Goal: Transaction & Acquisition: Obtain resource

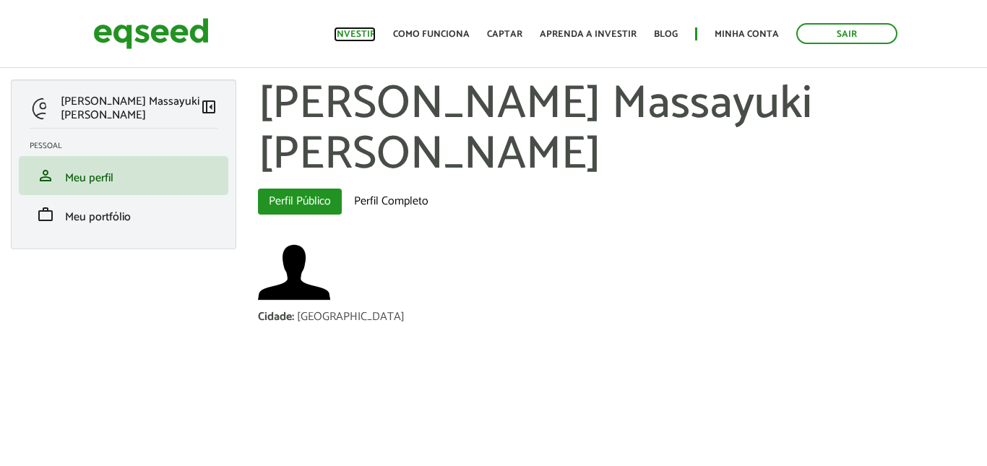
click at [350, 33] on link "Investir" at bounding box center [355, 34] width 42 height 9
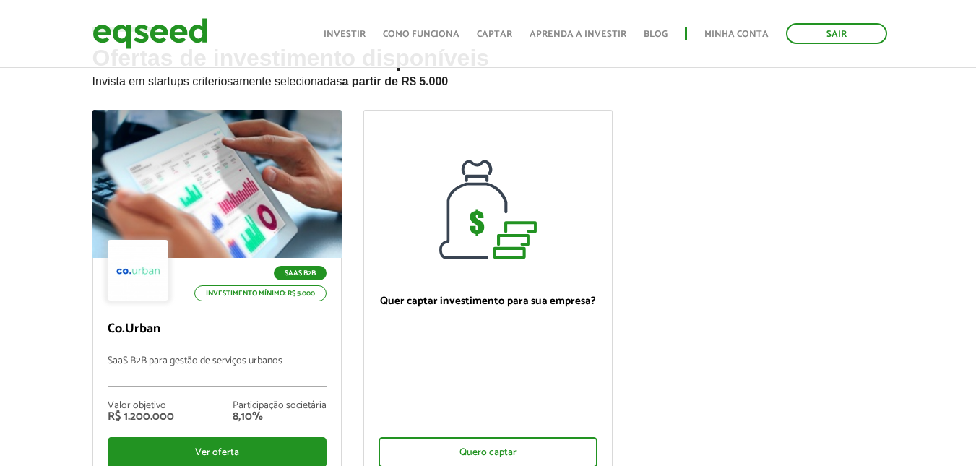
scroll to position [72, 0]
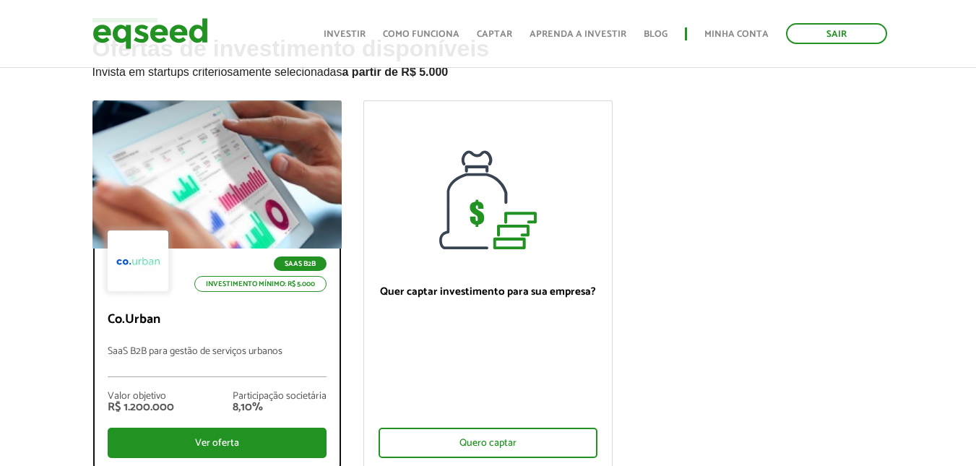
click at [226, 208] on div at bounding box center [216, 175] width 299 height 178
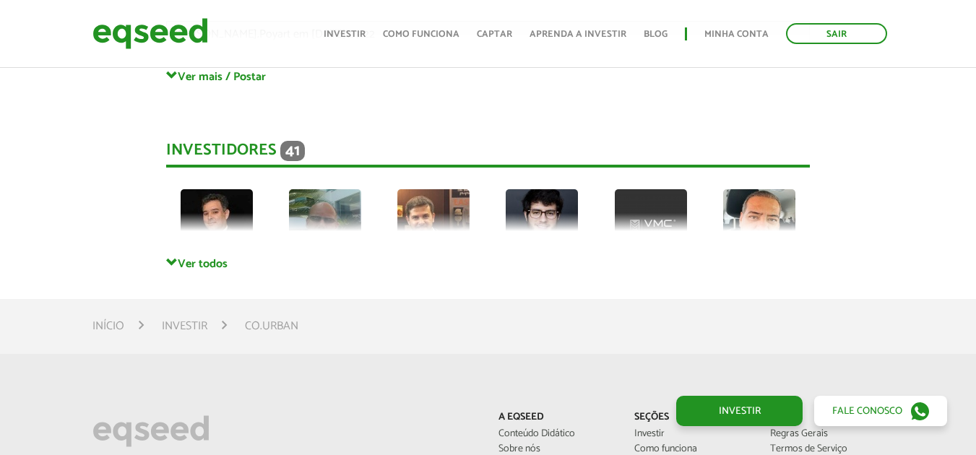
scroll to position [3499, 0]
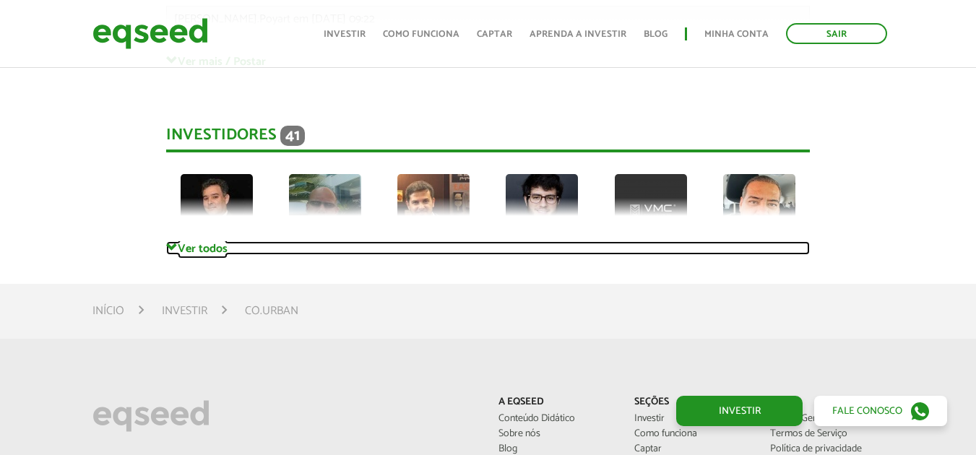
click at [170, 252] on span at bounding box center [172, 248] width 12 height 12
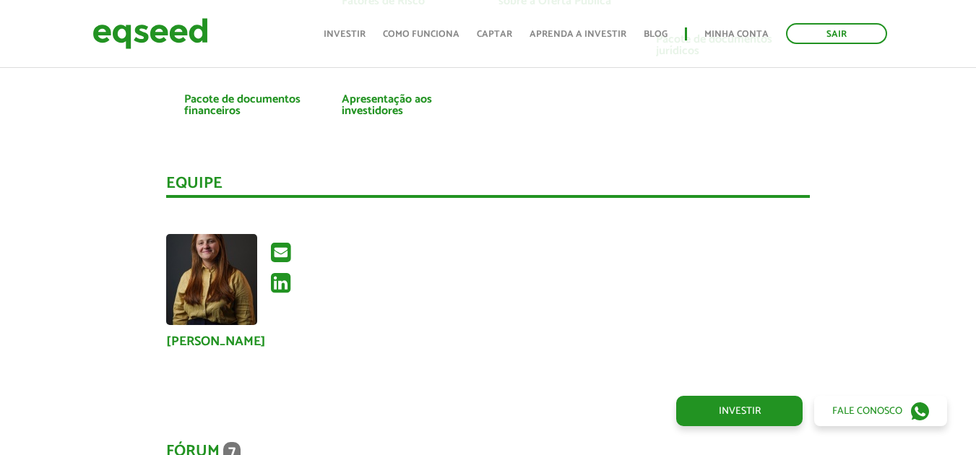
scroll to position [2921, 0]
